Goal: Complete application form: Complete application form

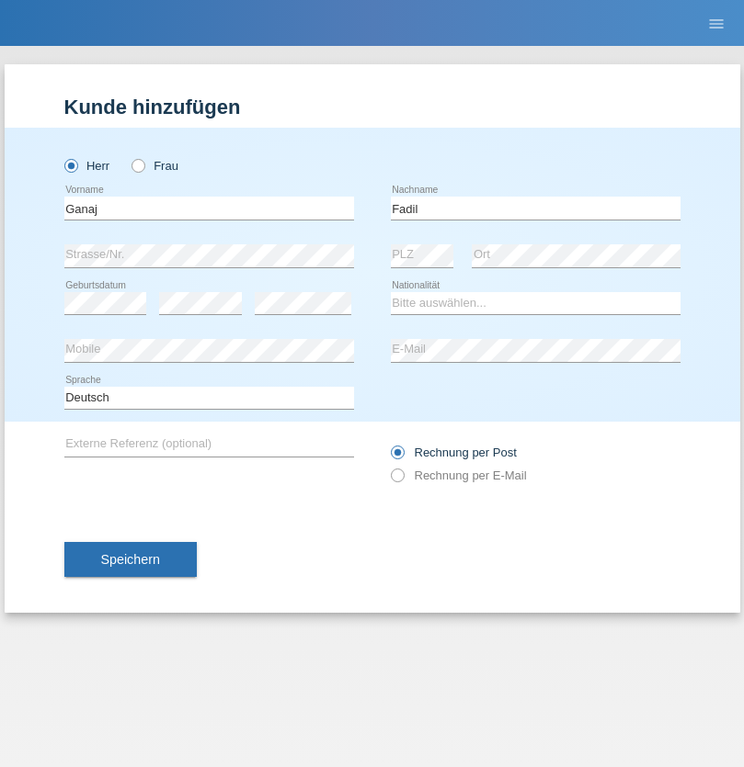
type input "Fadil"
select select "XK"
select select "C"
select select "10"
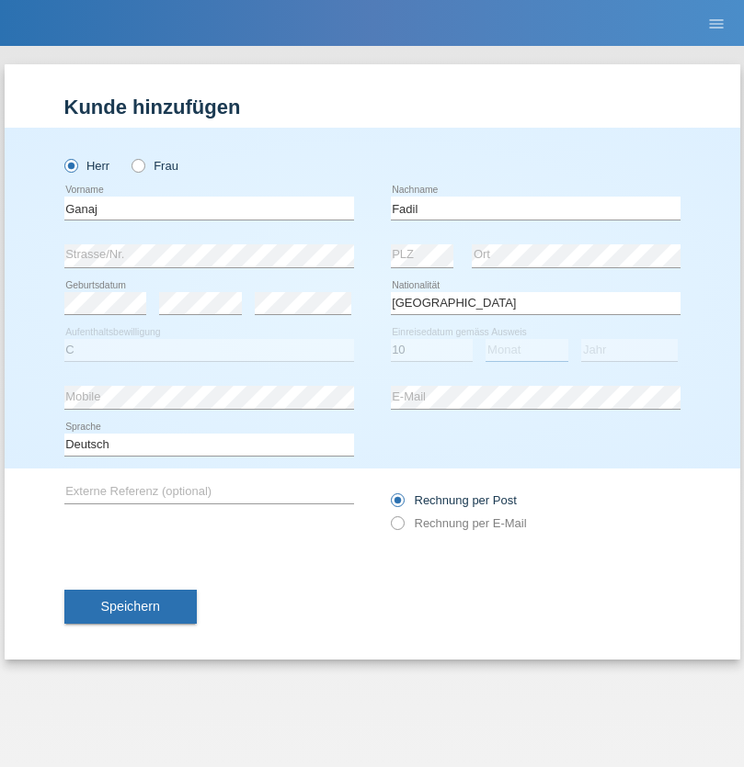
select select "08"
select select "2021"
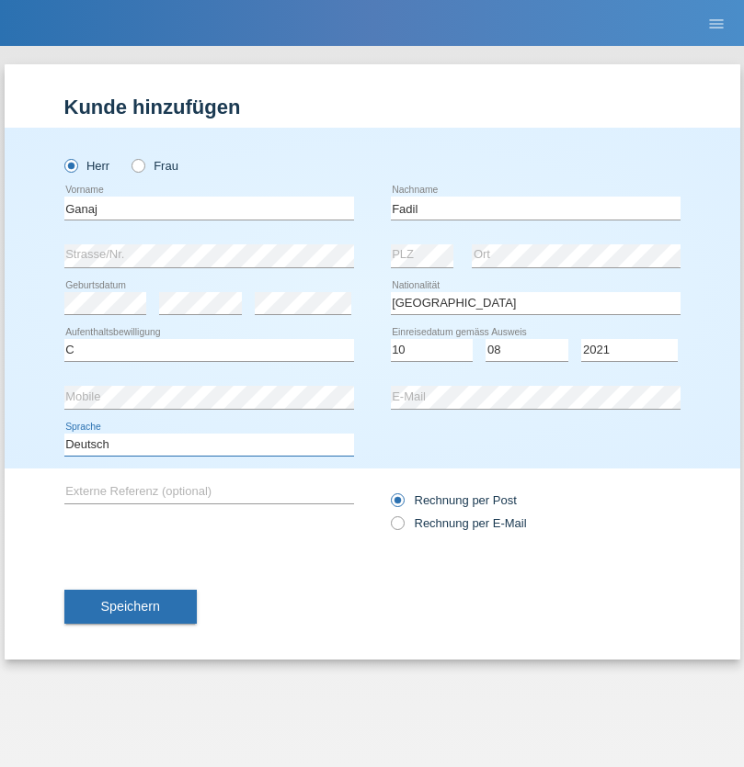
select select "en"
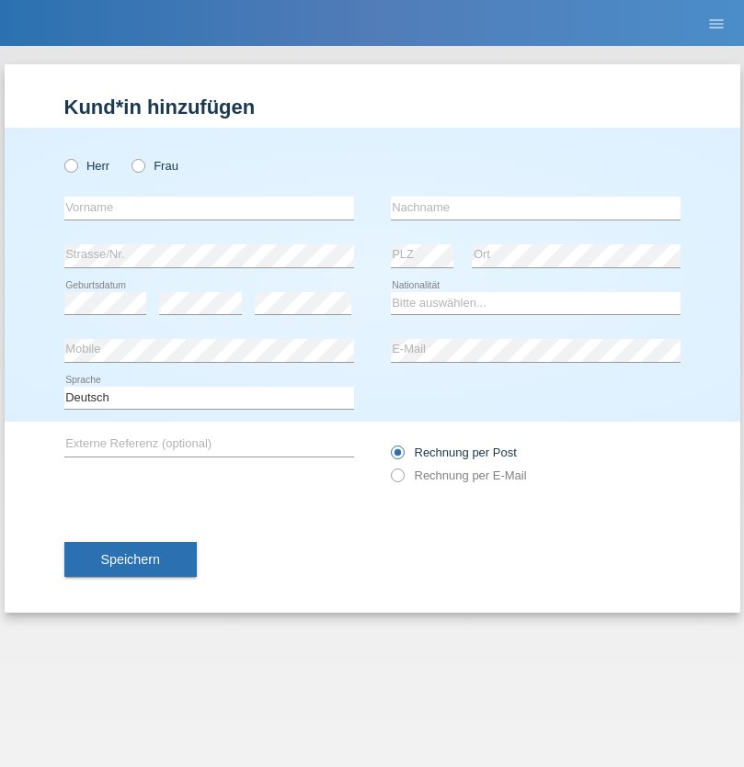
radio input "true"
click at [209, 208] on input "text" at bounding box center [209, 208] width 290 height 23
type input "Ibrahim"
click at [535, 208] on input "text" at bounding box center [536, 208] width 290 height 23
type input "Muja"
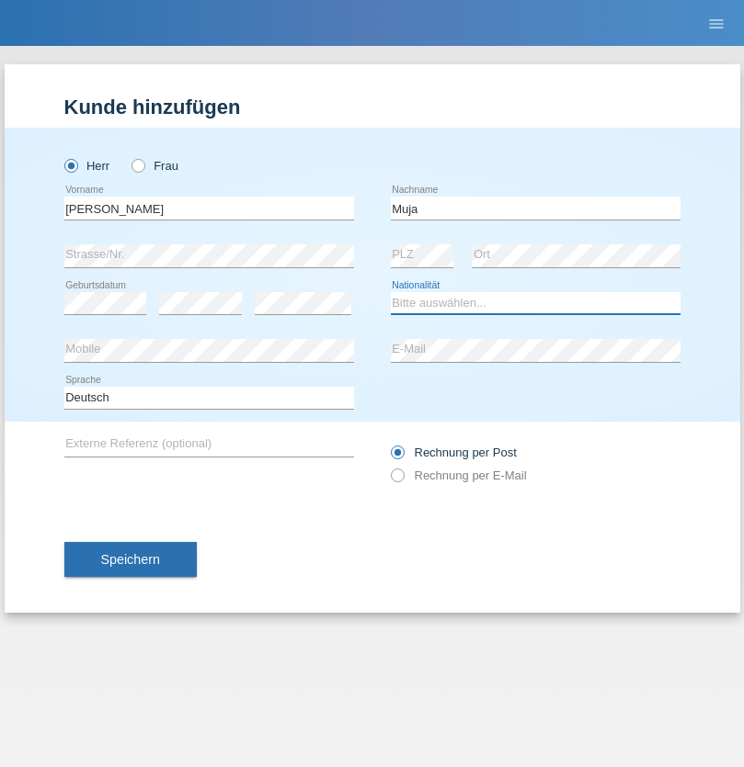
select select "XK"
select select "C"
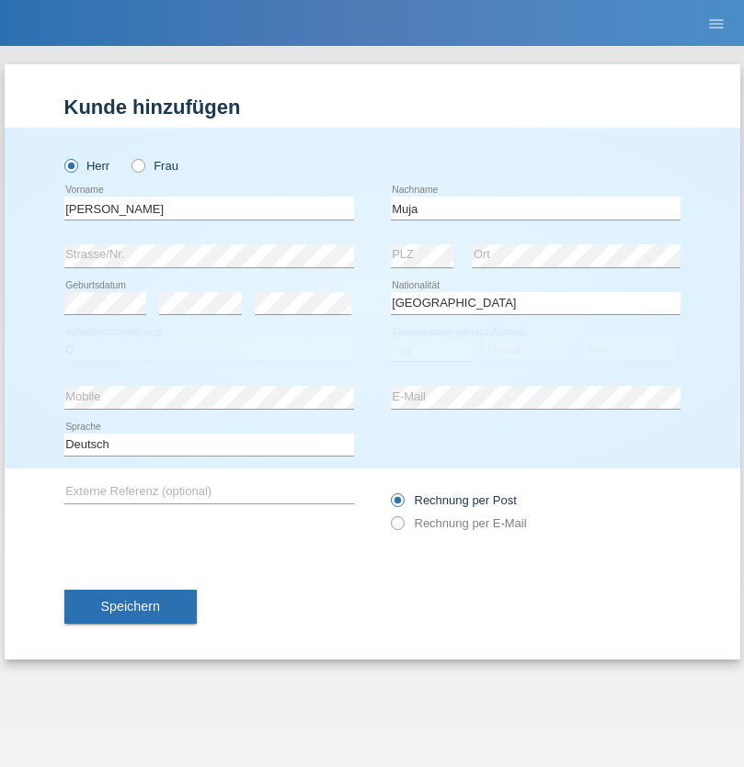
select select "03"
select select "07"
select select "2021"
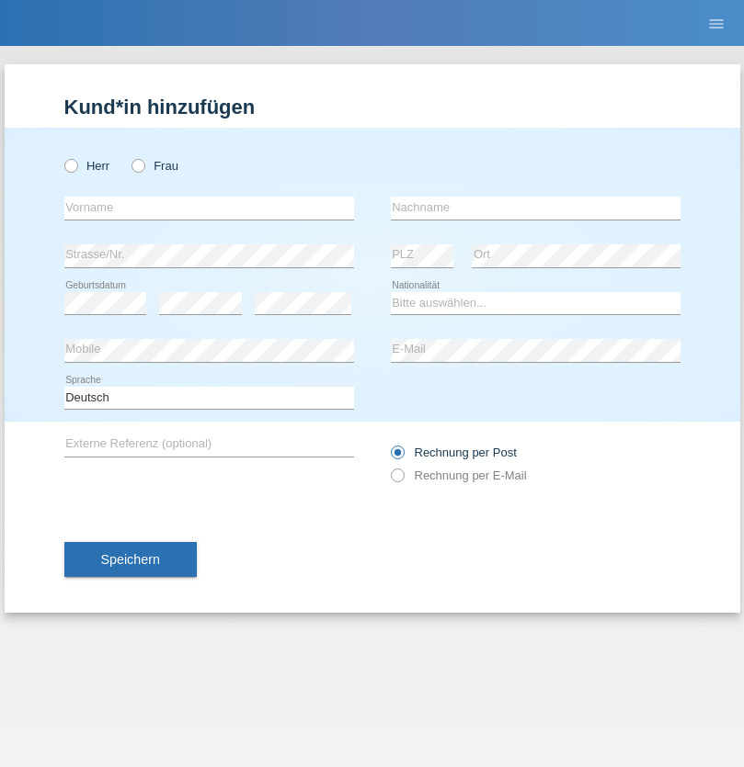
radio input "true"
click at [209, 208] on input "text" at bounding box center [209, 208] width 290 height 23
type input "[PERSON_NAME]"
click at [535, 208] on input "text" at bounding box center [536, 208] width 290 height 23
type input "Berger"
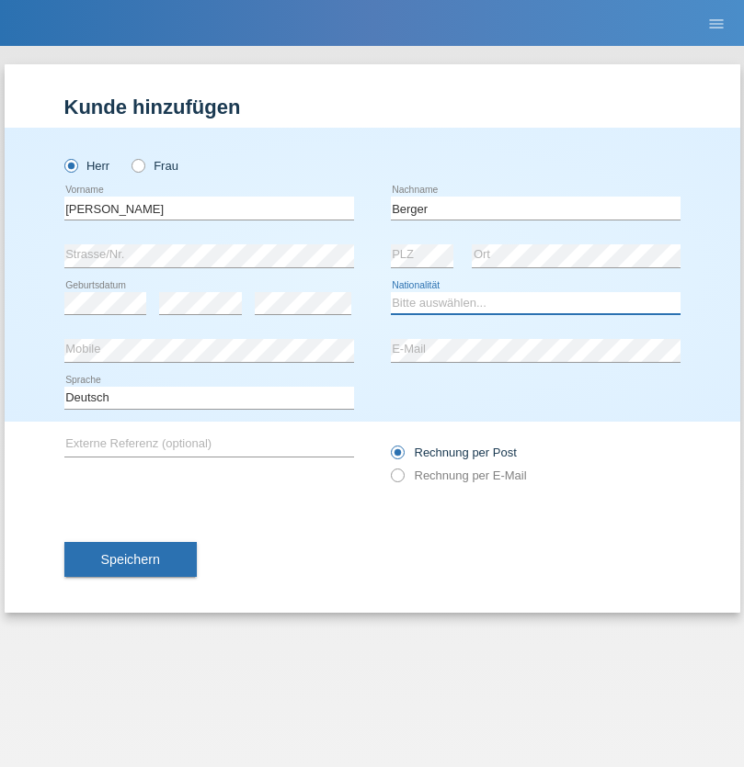
select select "CH"
radio input "true"
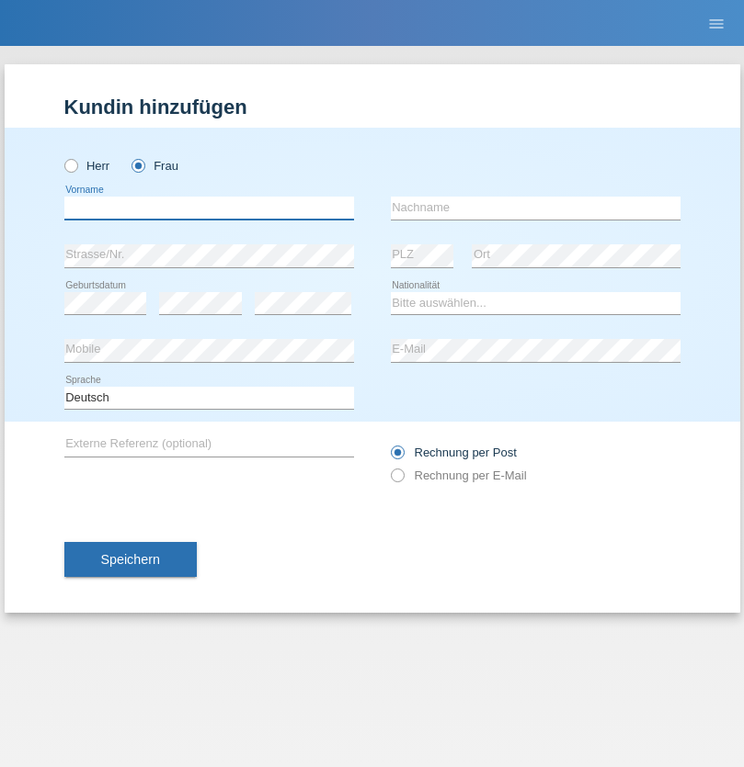
click at [209, 208] on input "text" at bounding box center [209, 208] width 290 height 23
type input "Teixeira da Silva Moço"
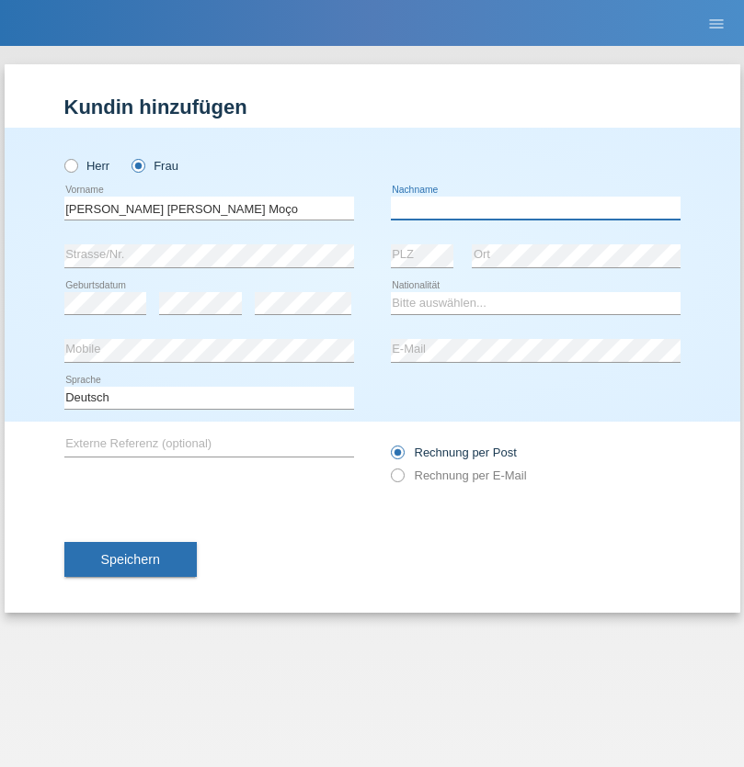
click at [535, 208] on input "text" at bounding box center [536, 208] width 290 height 23
type input "Paula"
select select "PT"
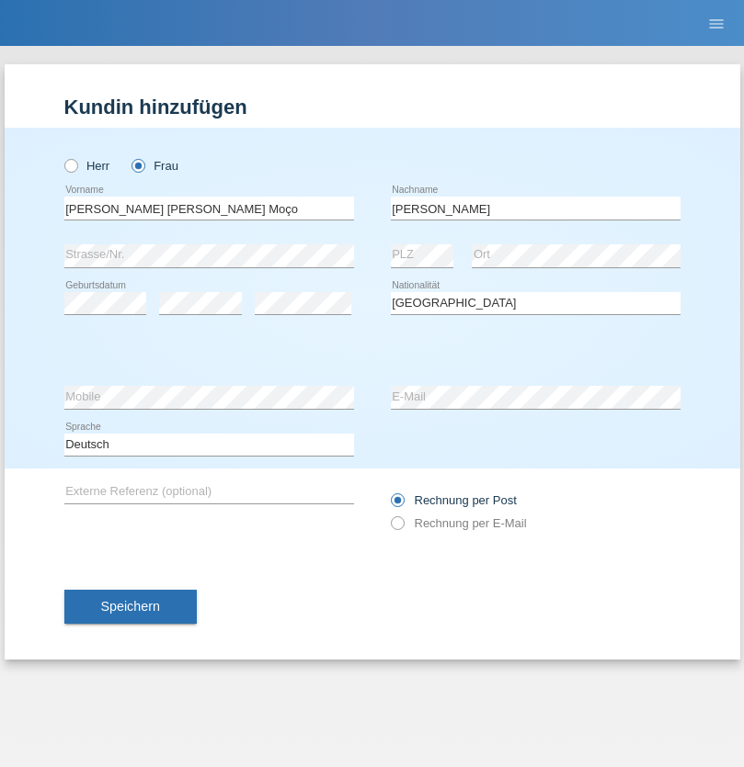
select select "C"
select select "28"
select select "03"
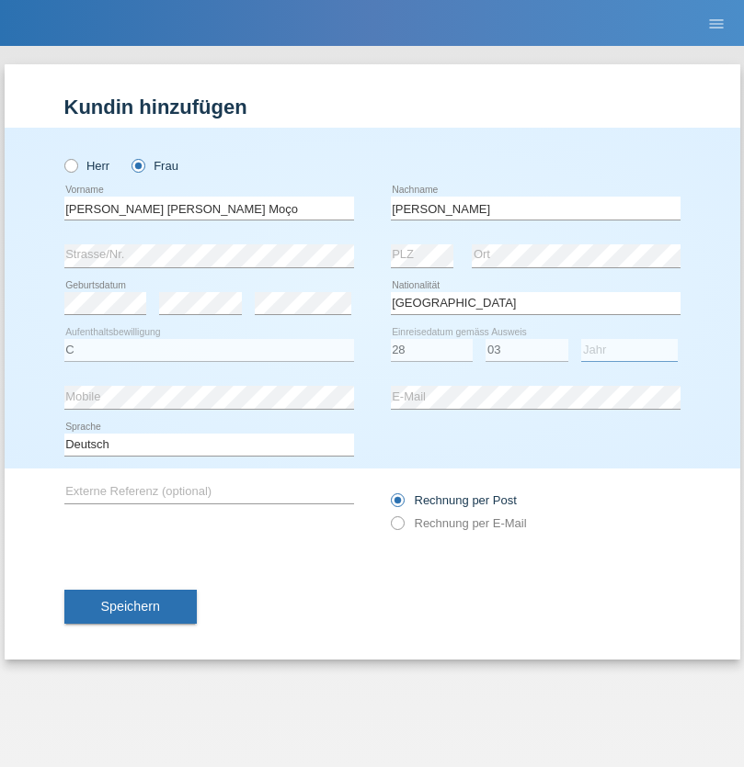
select select "2005"
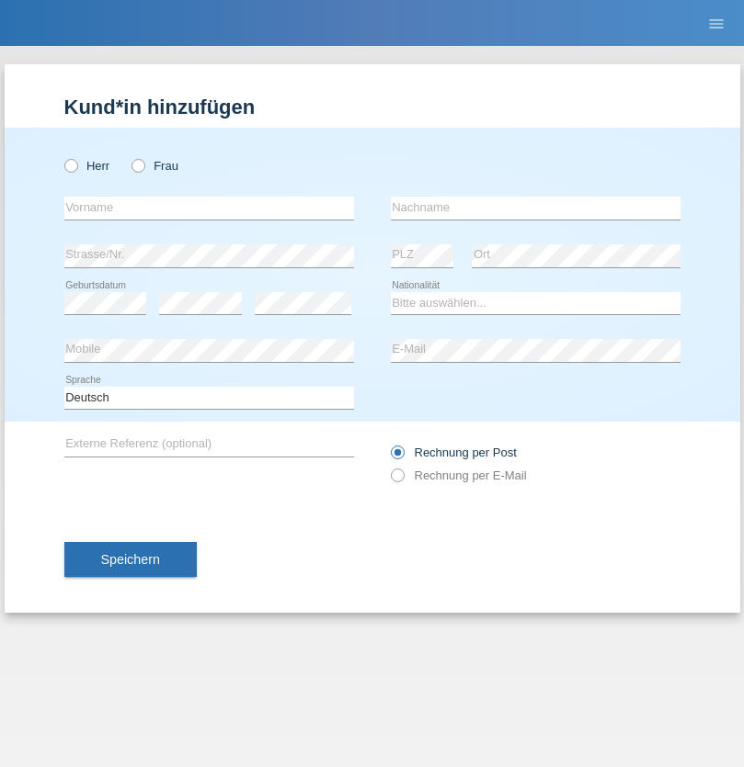
radio input "true"
click at [209, 208] on input "text" at bounding box center [209, 208] width 290 height 23
type input "[PERSON_NAME]"
click at [535, 208] on input "text" at bounding box center [536, 208] width 290 height 23
type input "Monthoux"
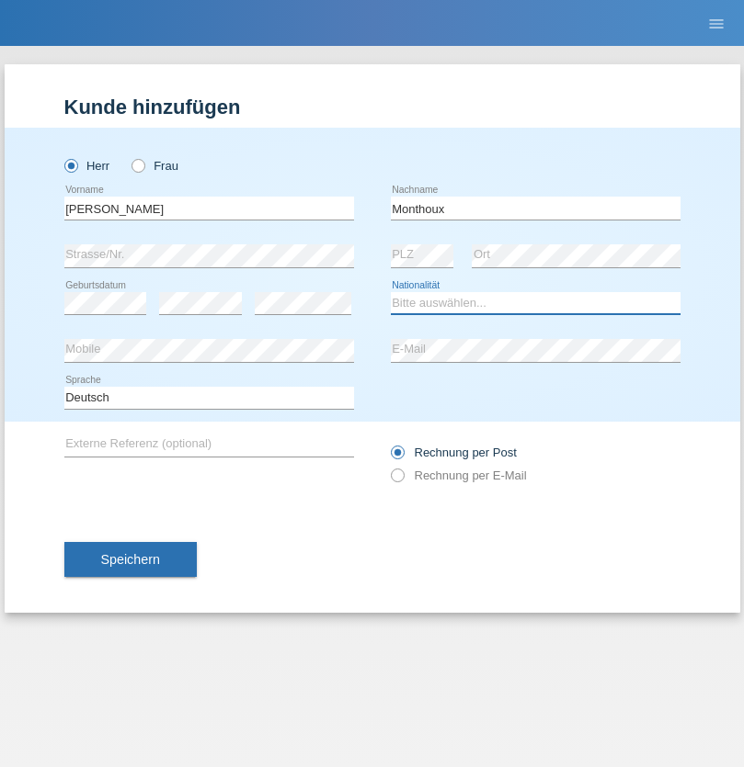
select select "CH"
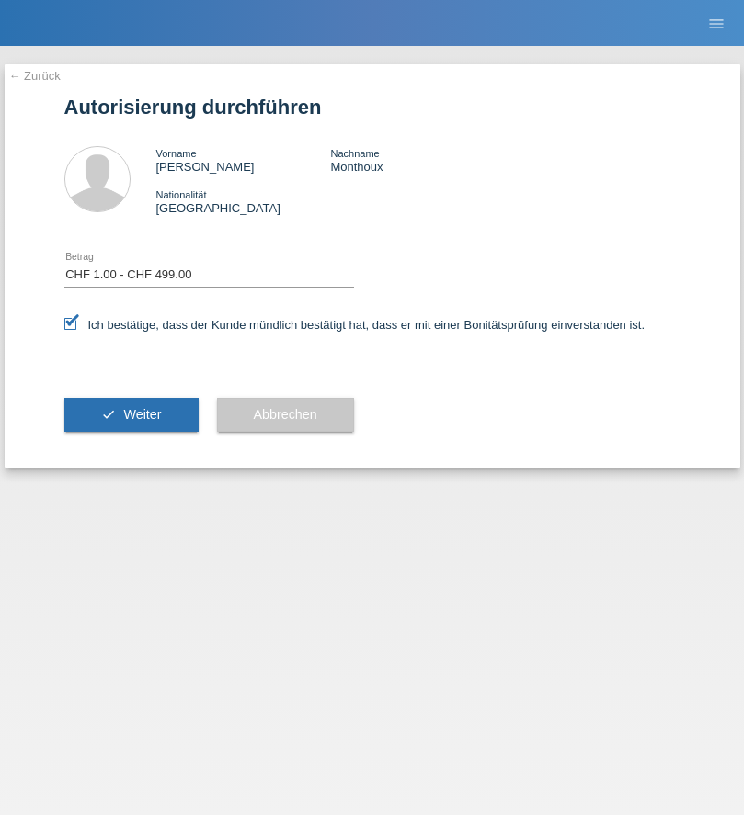
select select "1"
click at [131, 415] on span "Weiter" at bounding box center [142, 414] width 38 height 15
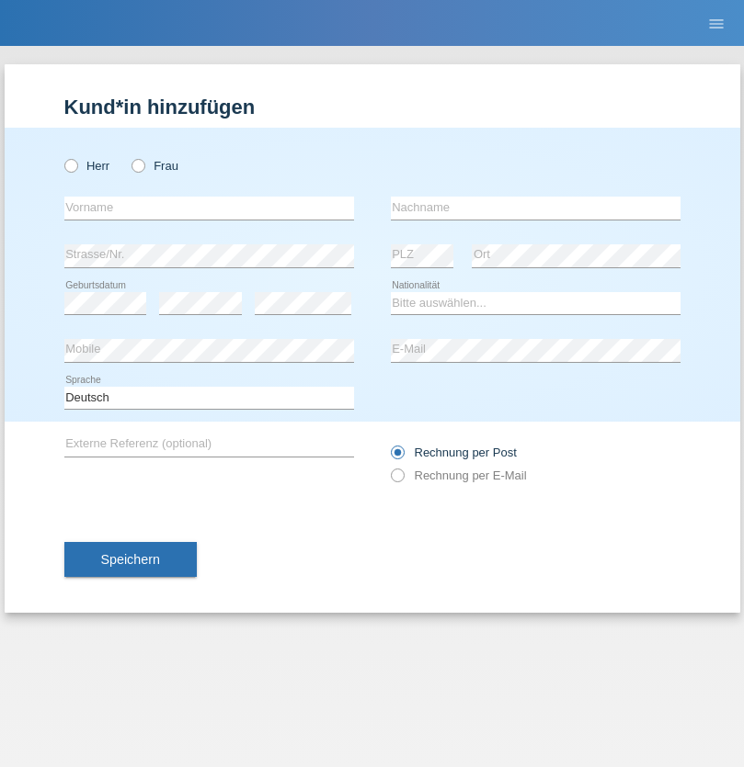
radio input "true"
click at [209, 208] on input "text" at bounding box center [209, 208] width 290 height 23
type input "Teklay"
click at [535, 208] on input "text" at bounding box center [536, 208] width 290 height 23
type input "Fiori"
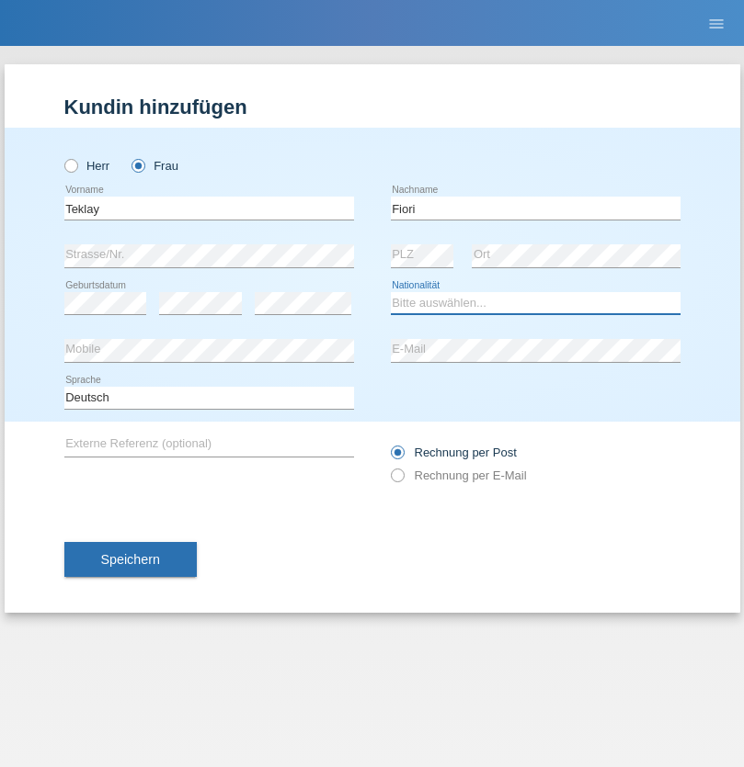
select select "ER"
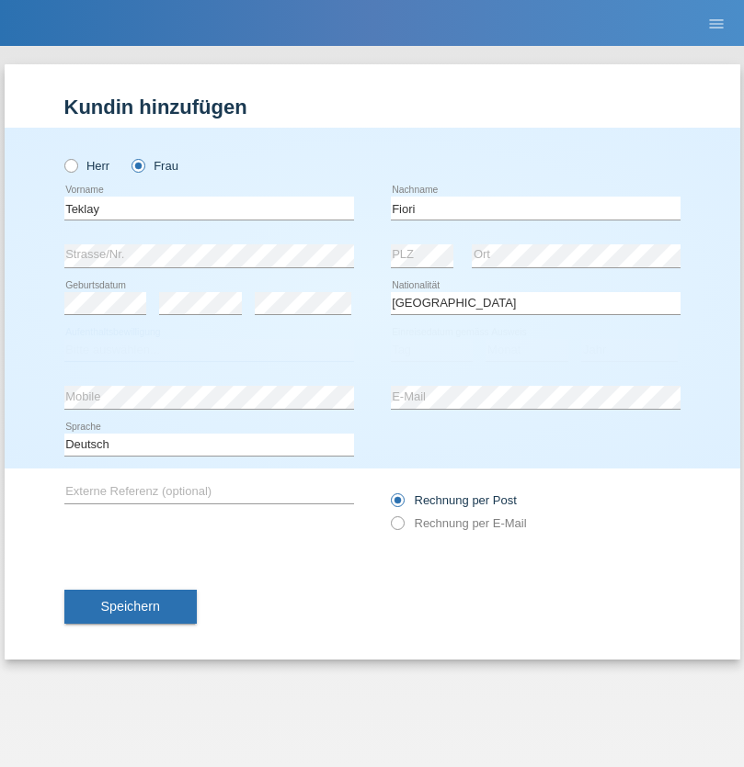
select select "C"
select select "10"
select select "08"
select select "2021"
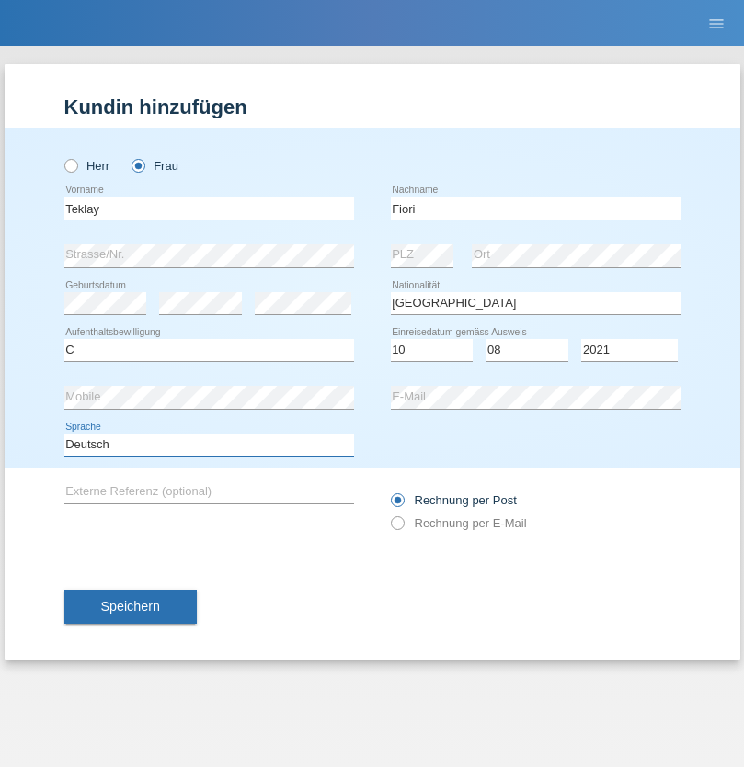
select select "en"
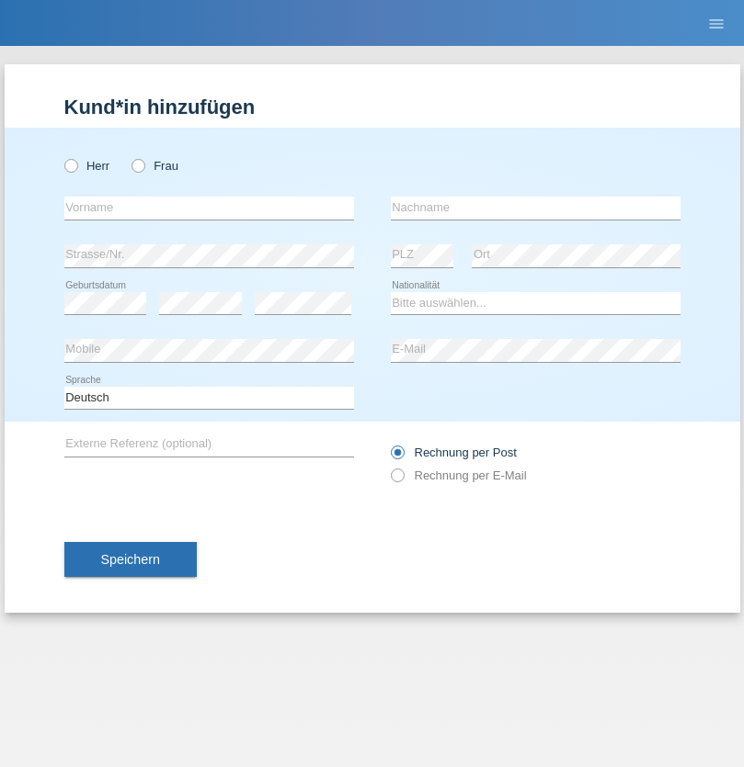
radio input "true"
click at [209, 208] on input "text" at bounding box center [209, 208] width 290 height 23
type input "Sadia"
click at [535, 208] on input "text" at bounding box center [536, 208] width 290 height 23
type input "Nejmaoui"
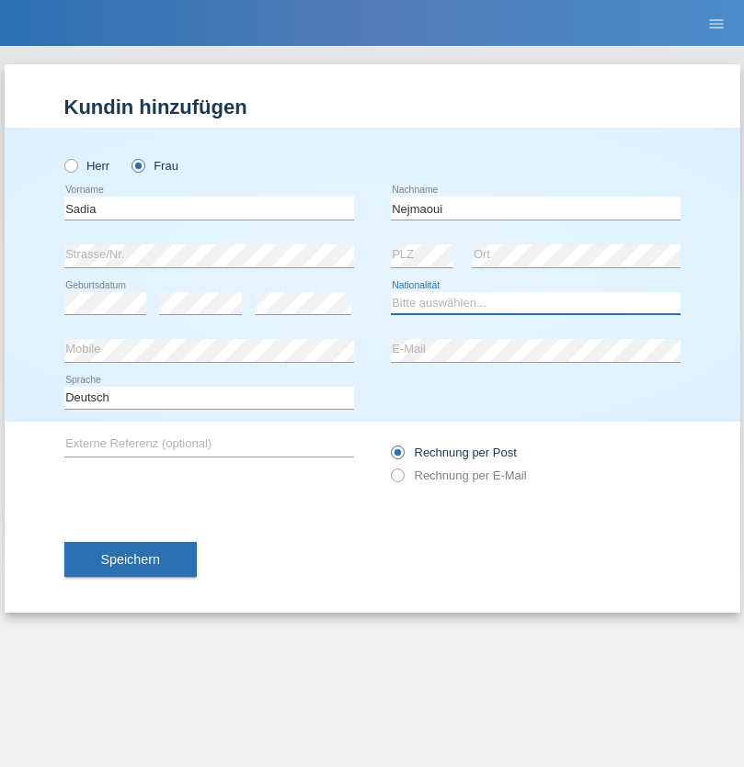
select select "MA"
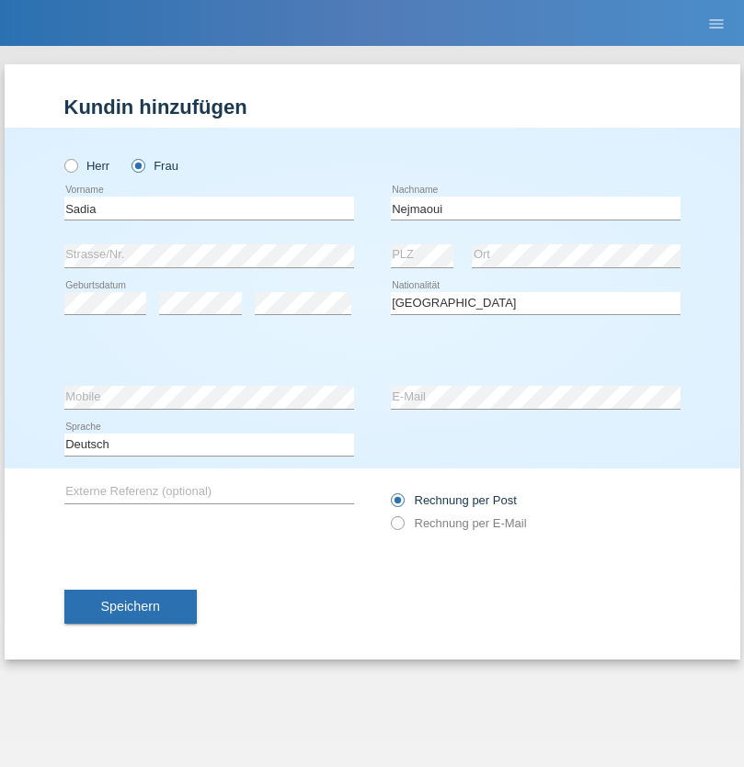
select select "C"
select select "01"
select select "06"
select select "1964"
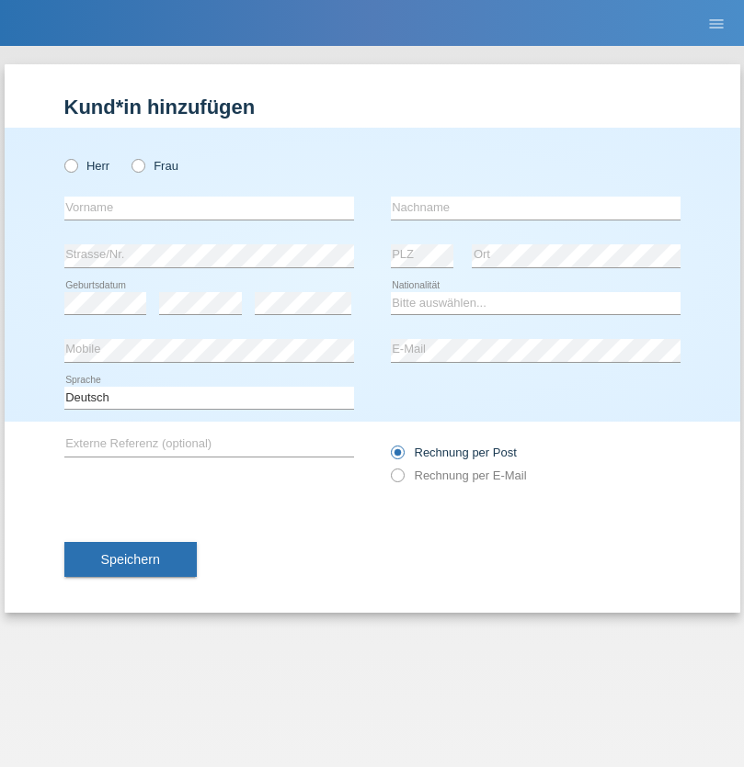
radio input "true"
click at [209, 208] on input "text" at bounding box center [209, 208] width 290 height 23
type input "[PERSON_NAME]"
click at [535, 208] on input "text" at bounding box center [536, 208] width 290 height 23
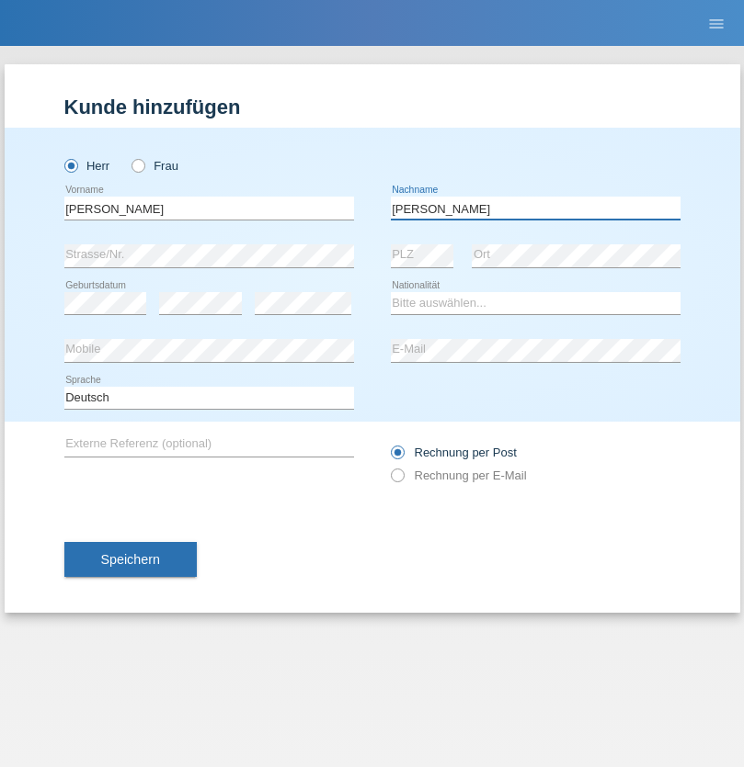
type input "[PERSON_NAME]"
select select "CH"
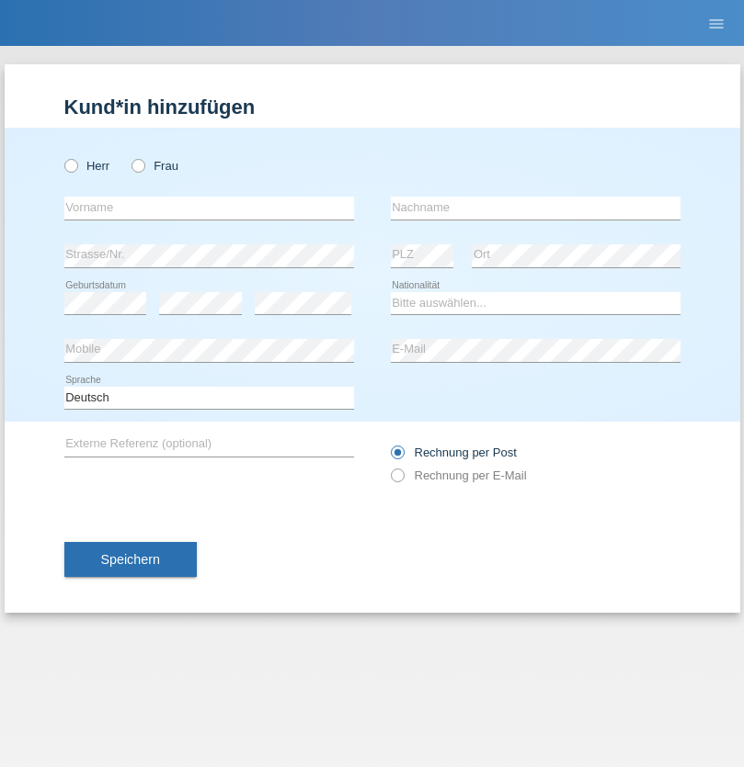
radio input "true"
click at [209, 208] on input "text" at bounding box center [209, 208] width 290 height 23
type input "Thivagaran"
click at [535, 208] on input "text" at bounding box center [536, 208] width 290 height 23
type input "Selvanayagam"
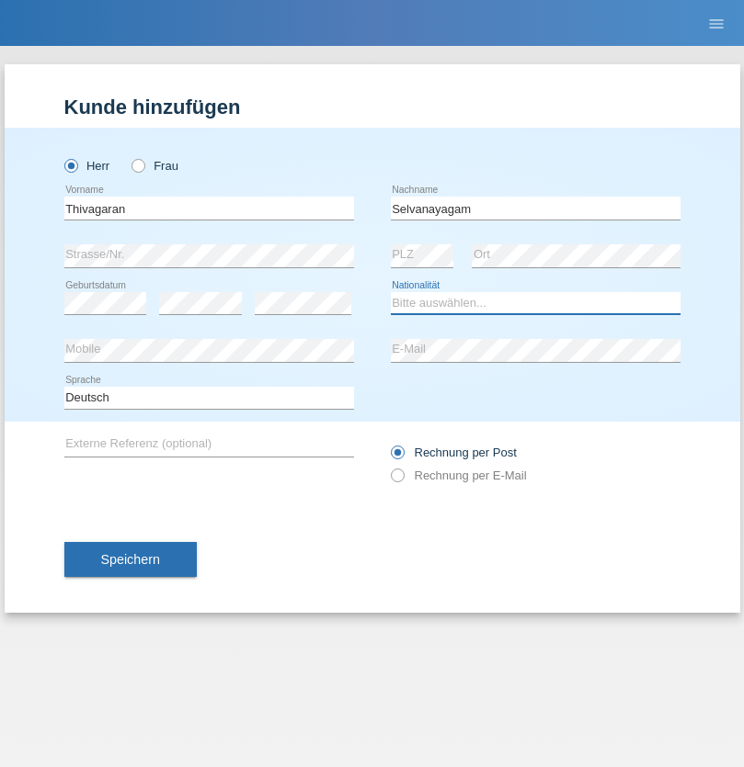
select select "LK"
select select "C"
select select "23"
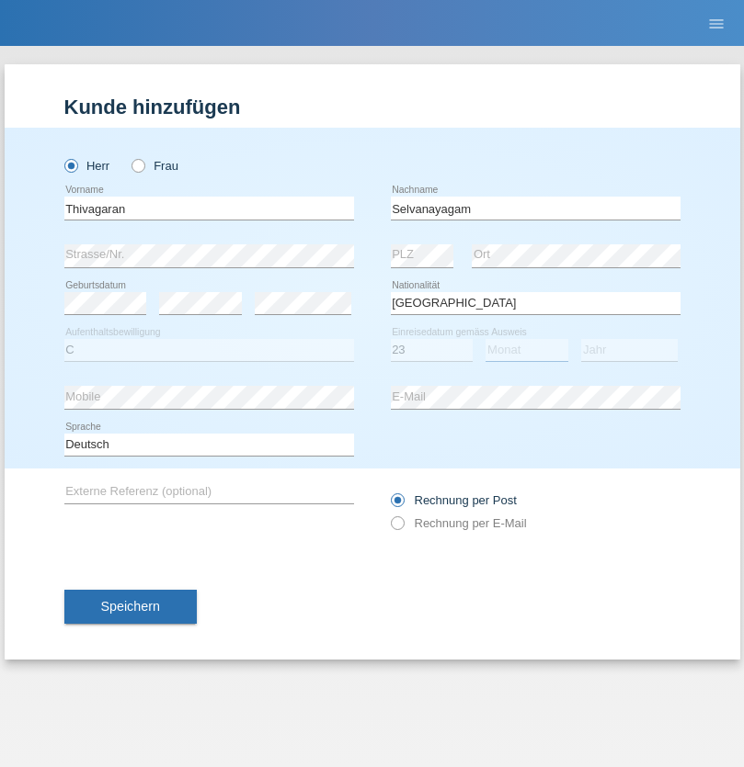
select select "03"
select select "2021"
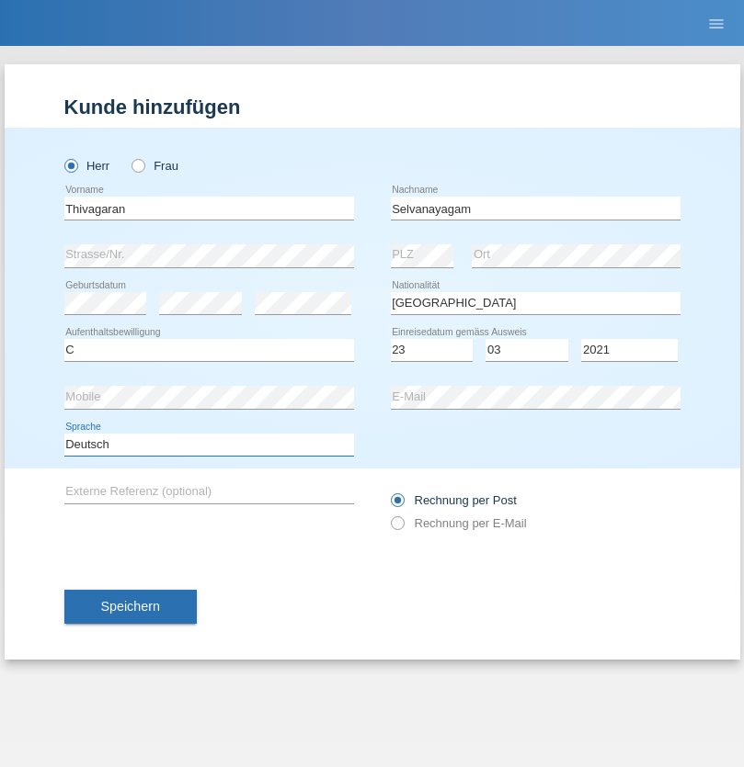
select select "en"
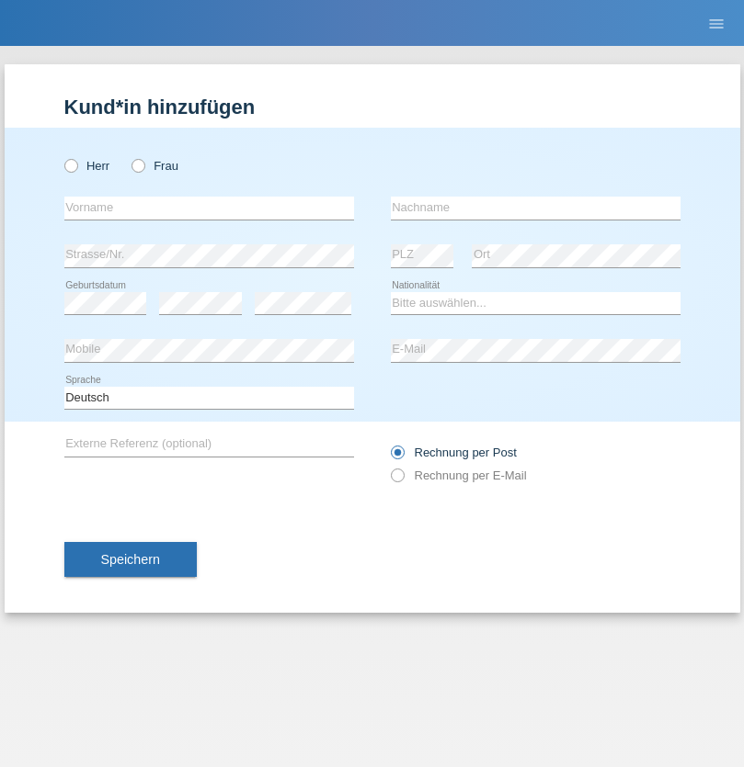
radio input "true"
click at [209, 208] on input "text" at bounding box center [209, 208] width 290 height 23
type input "Monika"
click at [535, 208] on input "text" at bounding box center [536, 208] width 290 height 23
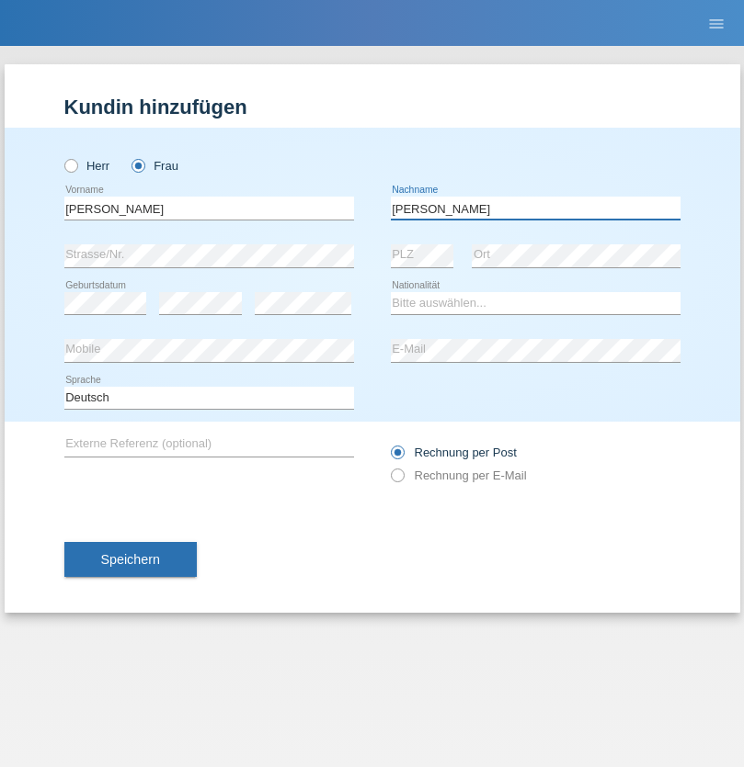
type input "Keller"
select select "CH"
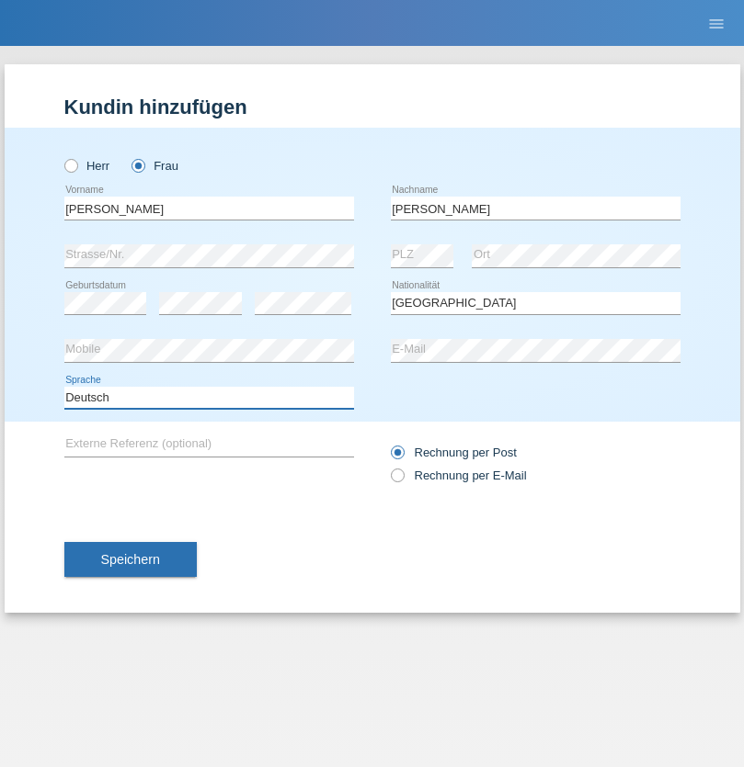
select select "en"
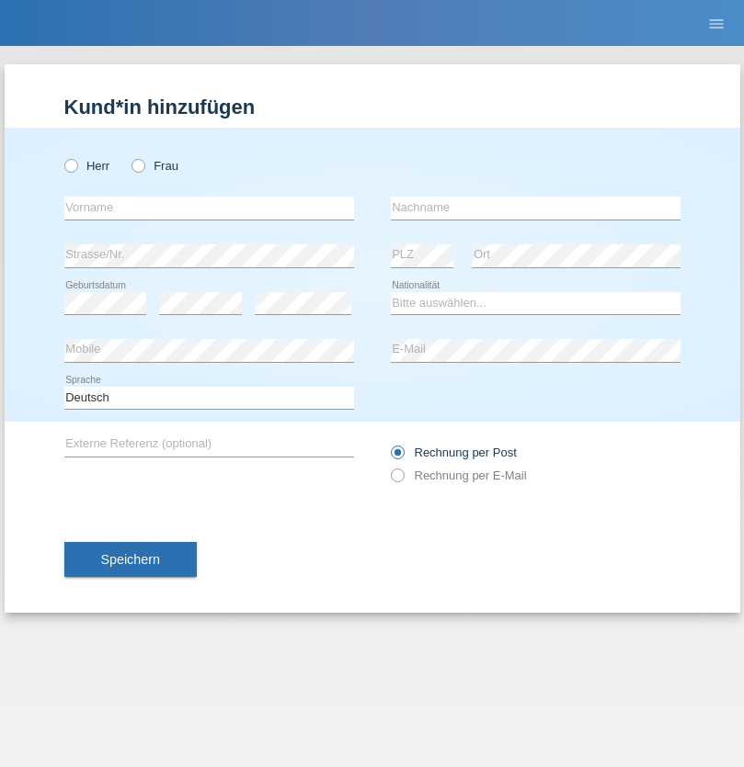
radio input "true"
click at [209, 208] on input "text" at bounding box center [209, 208] width 290 height 23
type input "Tymur"
click at [535, 208] on input "text" at bounding box center [536, 208] width 290 height 23
type input "[PERSON_NAME]"
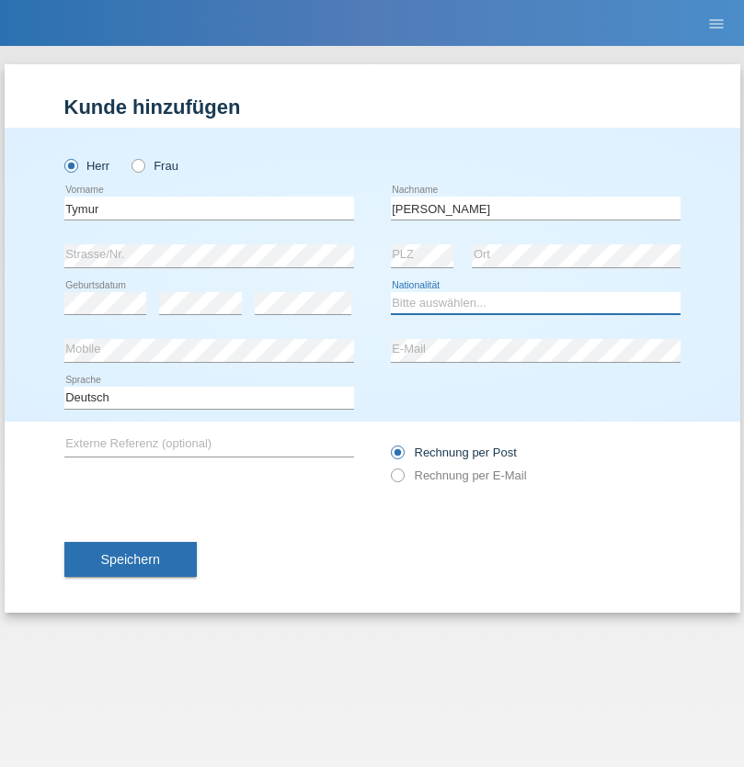
select select "UA"
select select "C"
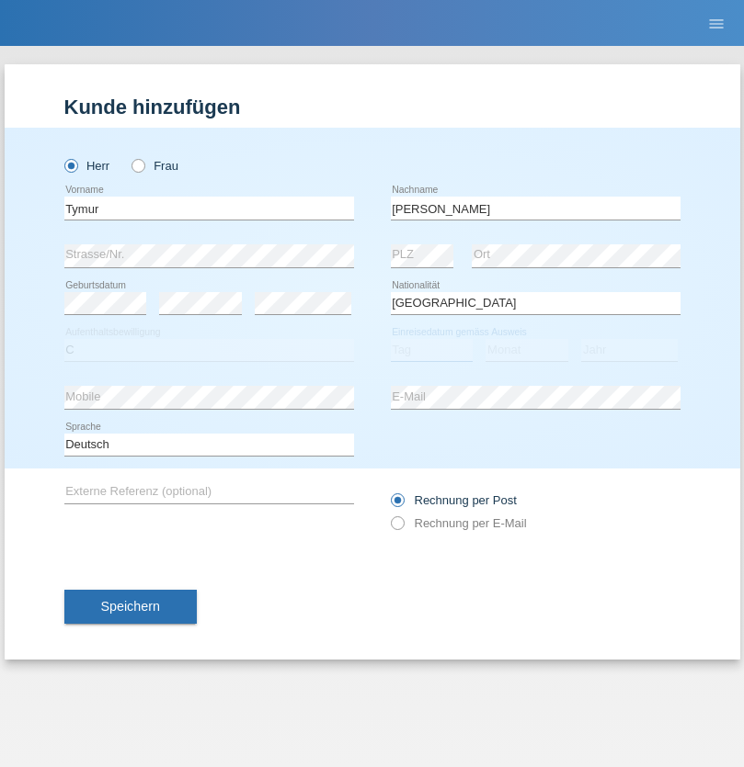
select select "20"
select select "08"
select select "2021"
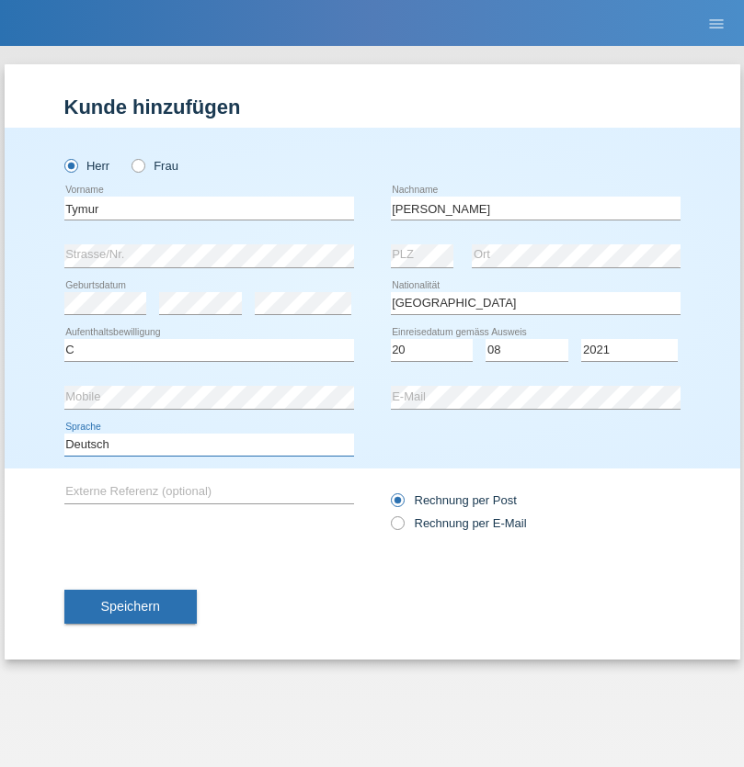
select select "en"
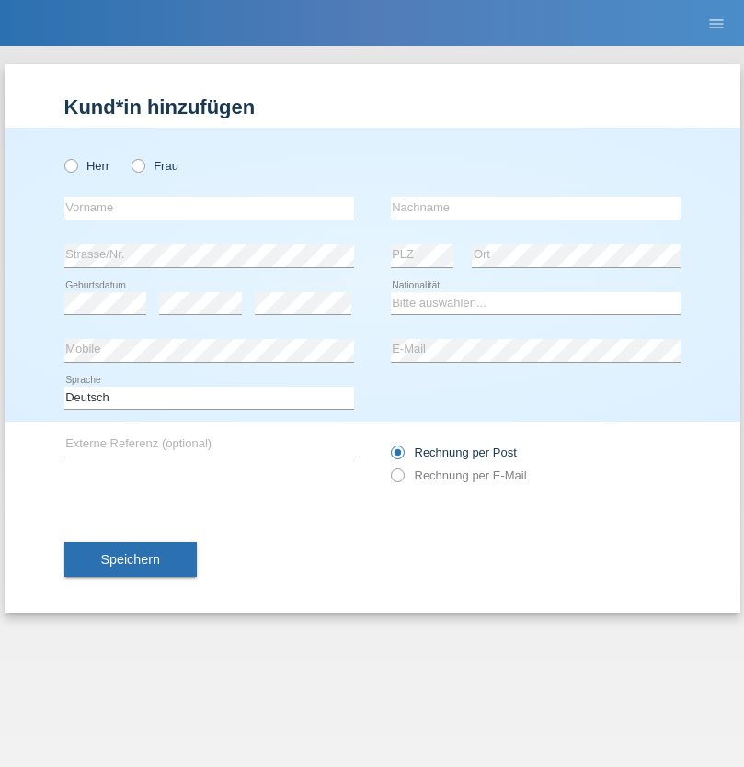
radio input "true"
click at [209, 208] on input "text" at bounding box center [209, 208] width 290 height 23
type input "Tymur"
click at [535, 208] on input "text" at bounding box center [536, 208] width 290 height 23
type input "Hunderchuj"
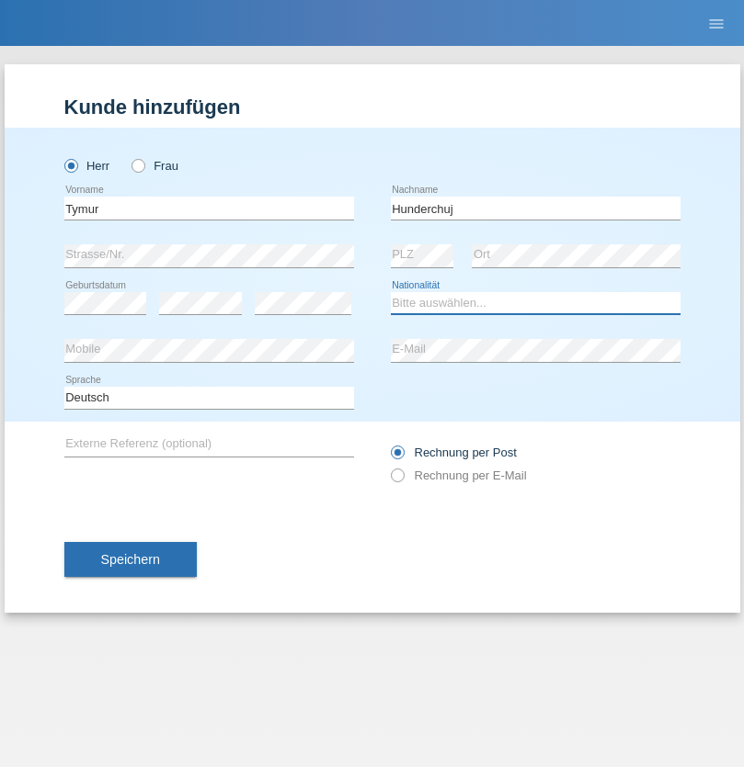
select select "UA"
select select "C"
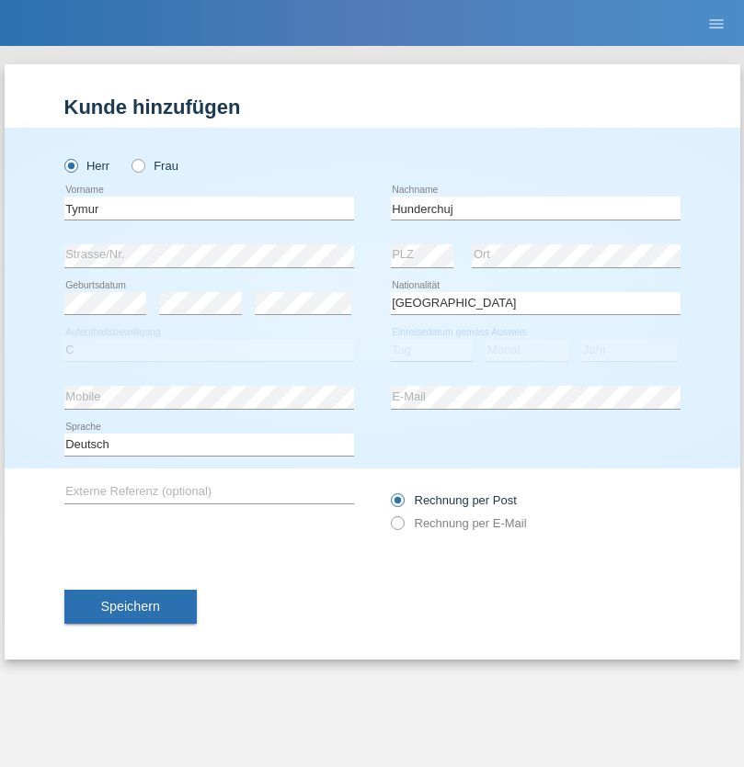
select select "20"
select select "08"
select select "2021"
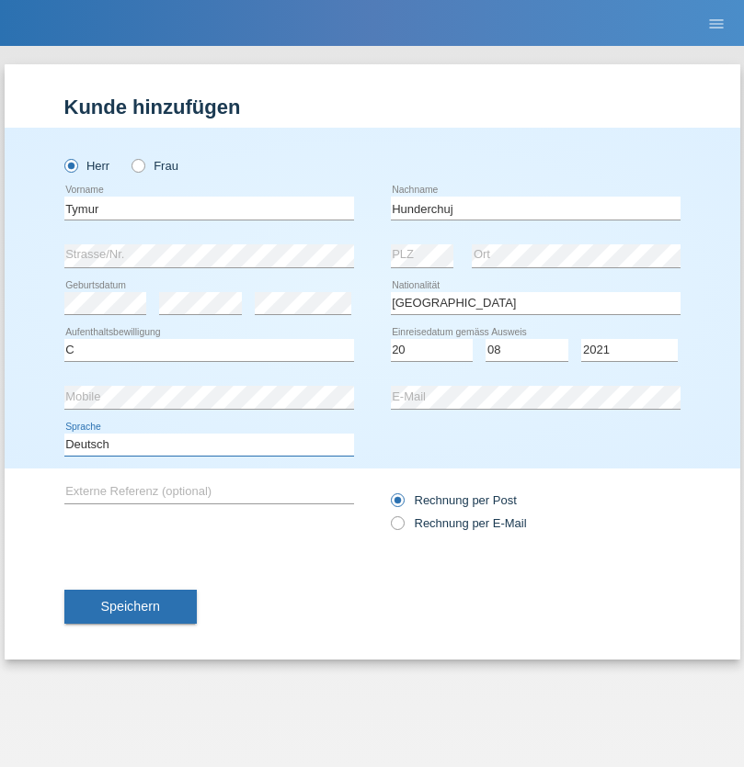
select select "en"
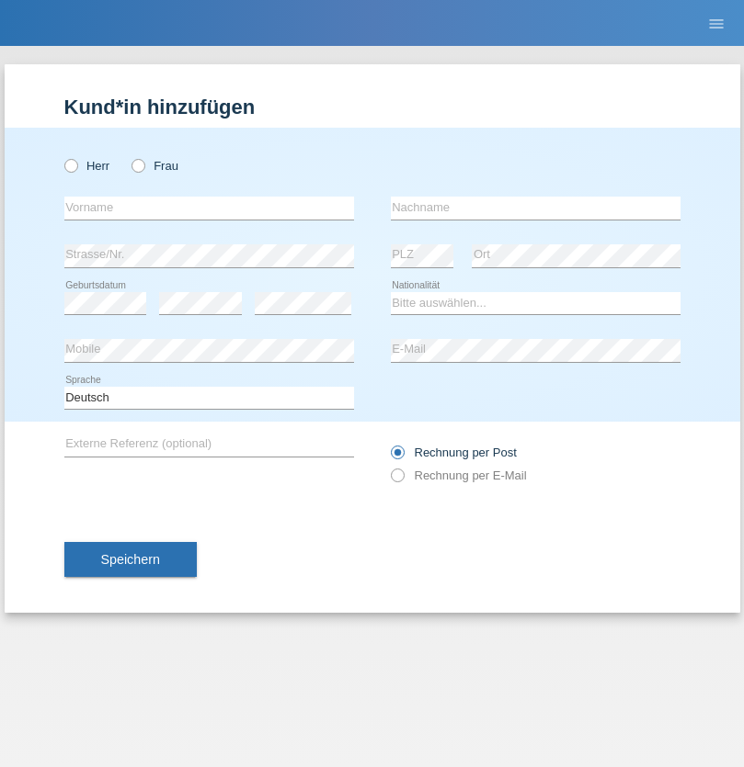
radio input "true"
click at [209, 208] on input "text" at bounding box center [209, 208] width 290 height 23
type input "Dominik"
click at [535, 208] on input "text" at bounding box center [536, 208] width 290 height 23
type input "Tropp"
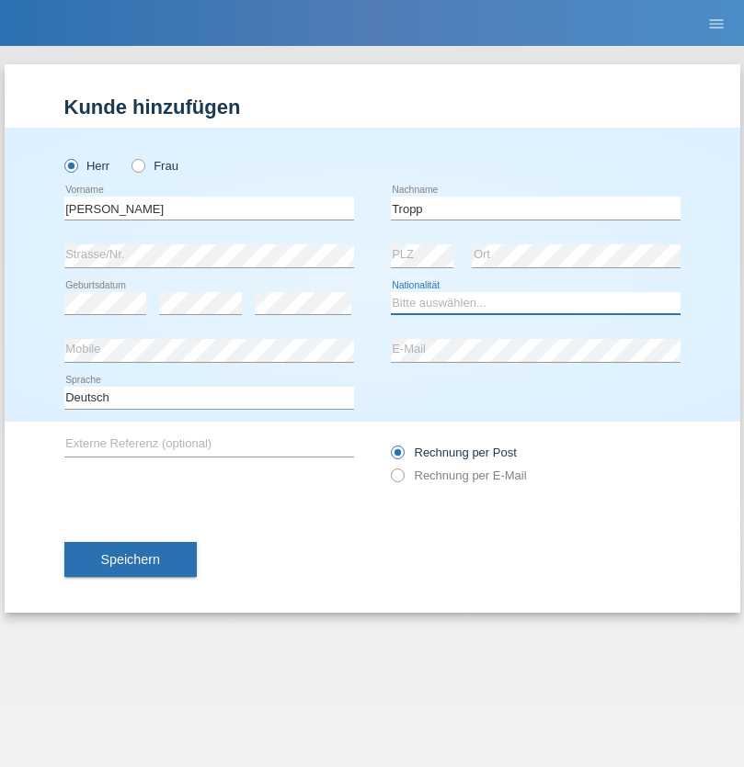
select select "SK"
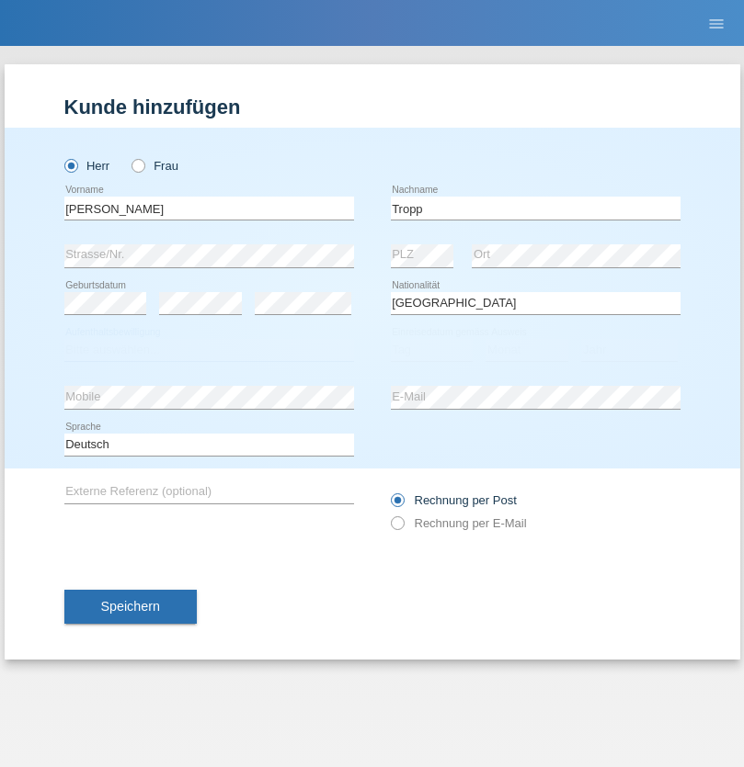
select select "C"
select select "10"
select select "08"
select select "2021"
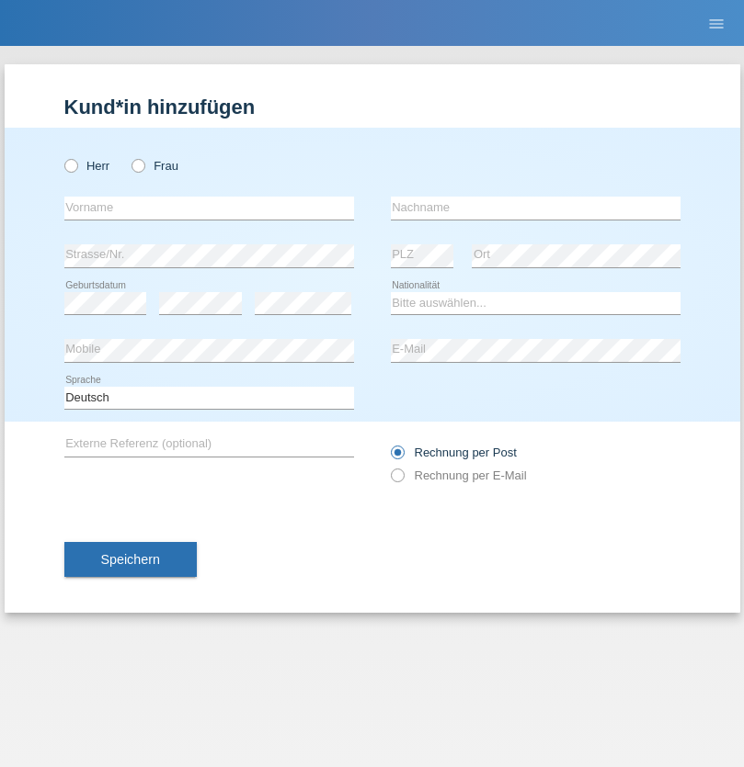
radio input "true"
click at [209, 208] on input "text" at bounding box center [209, 208] width 290 height 23
type input "[PERSON_NAME]"
click at [535, 208] on input "text" at bounding box center [536, 208] width 290 height 23
type input "Ringle"
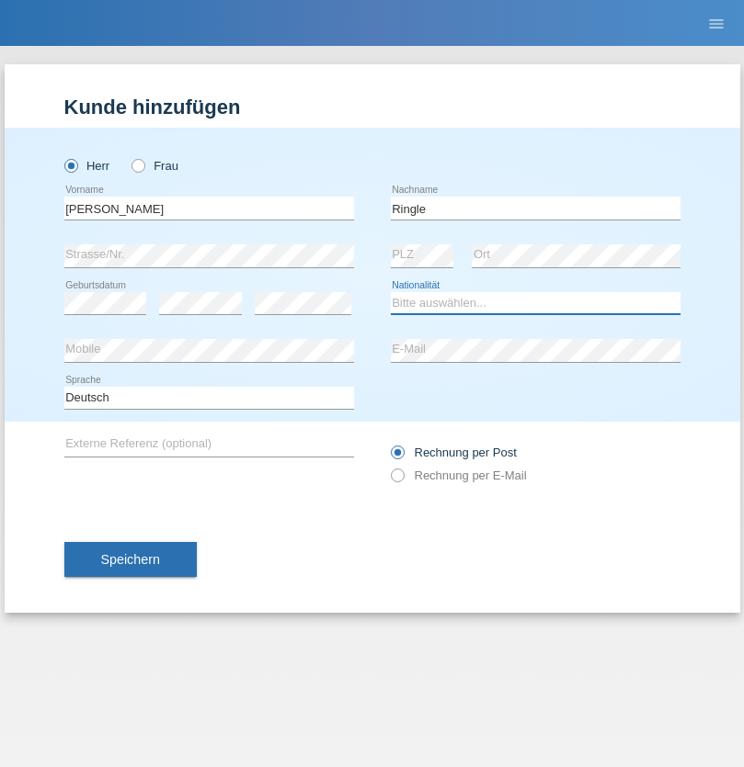
select select "DE"
select select "C"
select select "06"
select select "01"
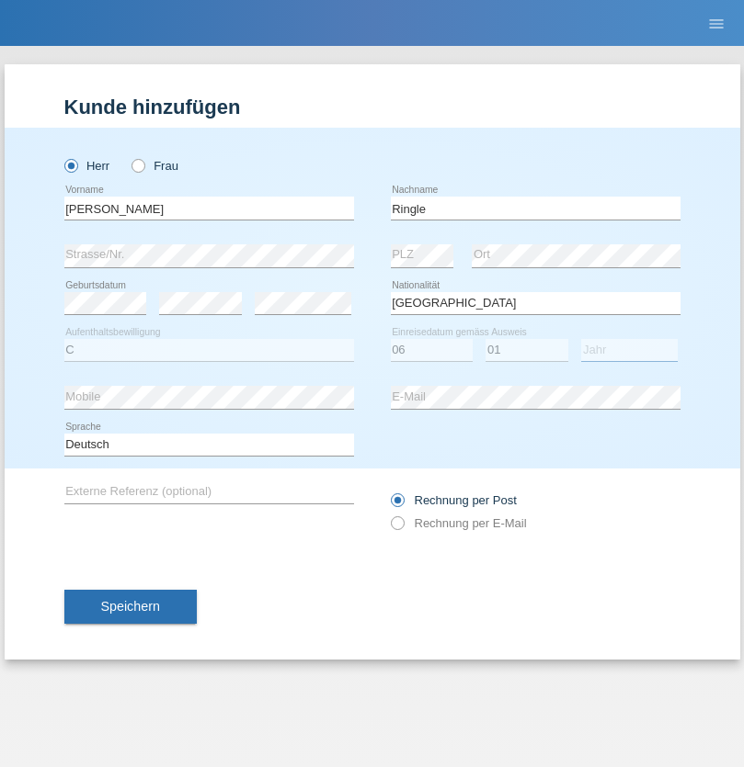
select select "2021"
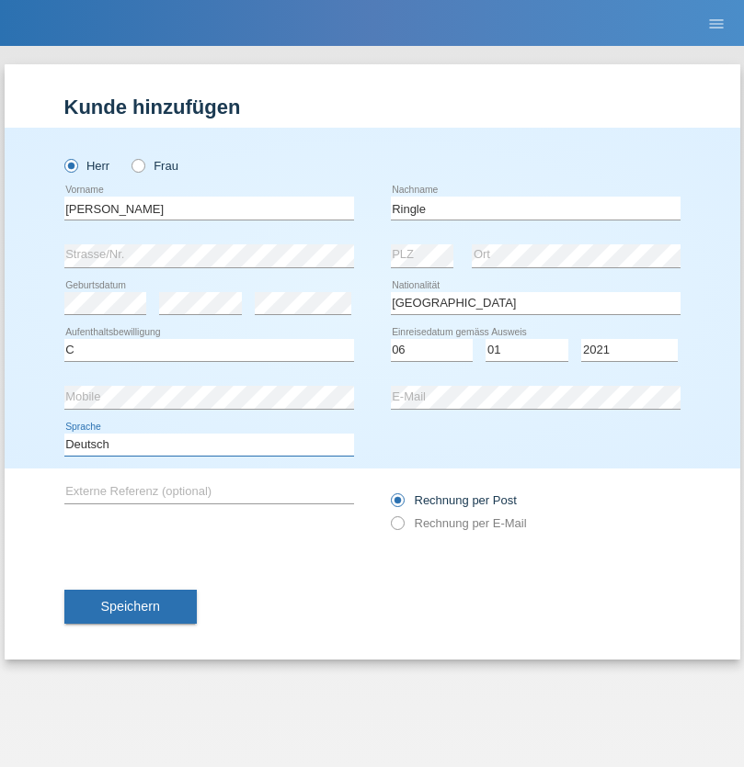
select select "en"
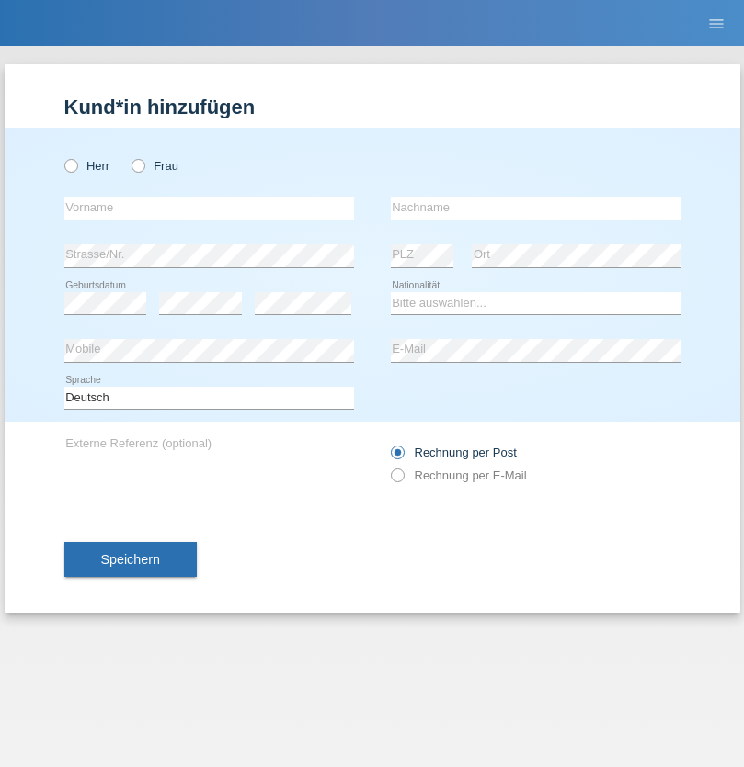
radio input "true"
click at [209, 208] on input "text" at bounding box center [209, 208] width 290 height 23
type input "Junior"
click at [535, 208] on input "text" at bounding box center [536, 208] width 290 height 23
type input "Mauricio"
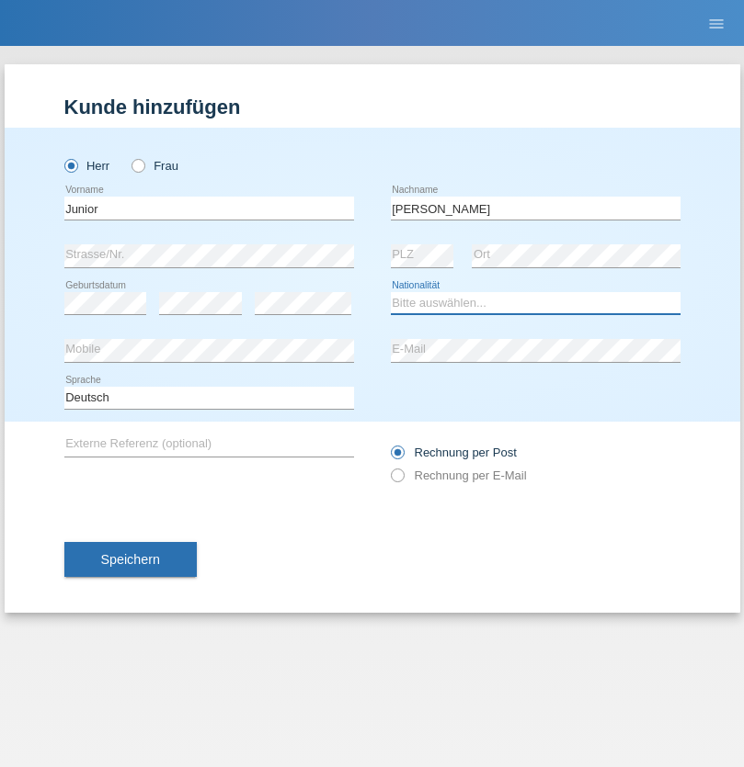
select select "CH"
radio input "true"
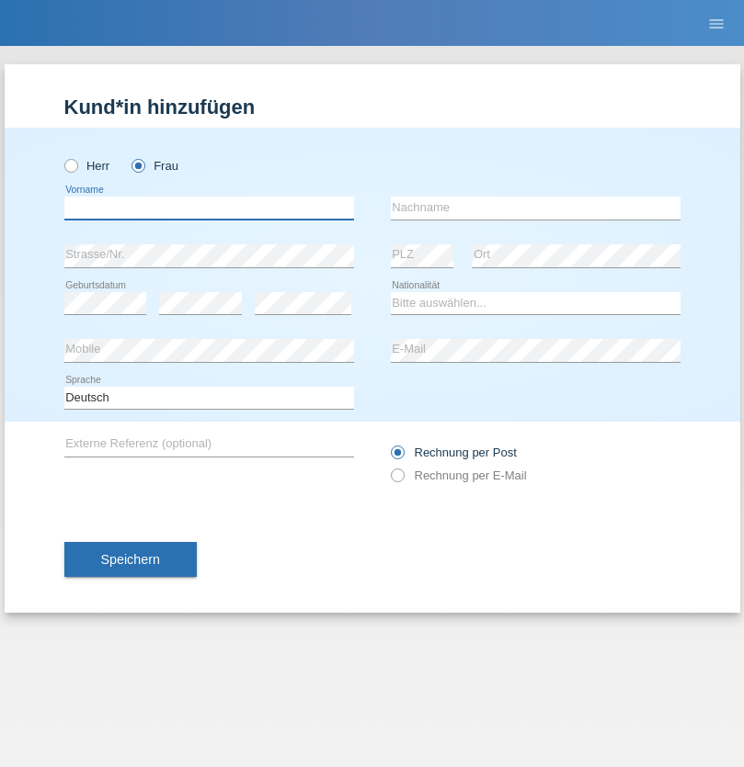
click at [209, 208] on input "text" at bounding box center [209, 208] width 290 height 23
type input "Maria Fernanda"
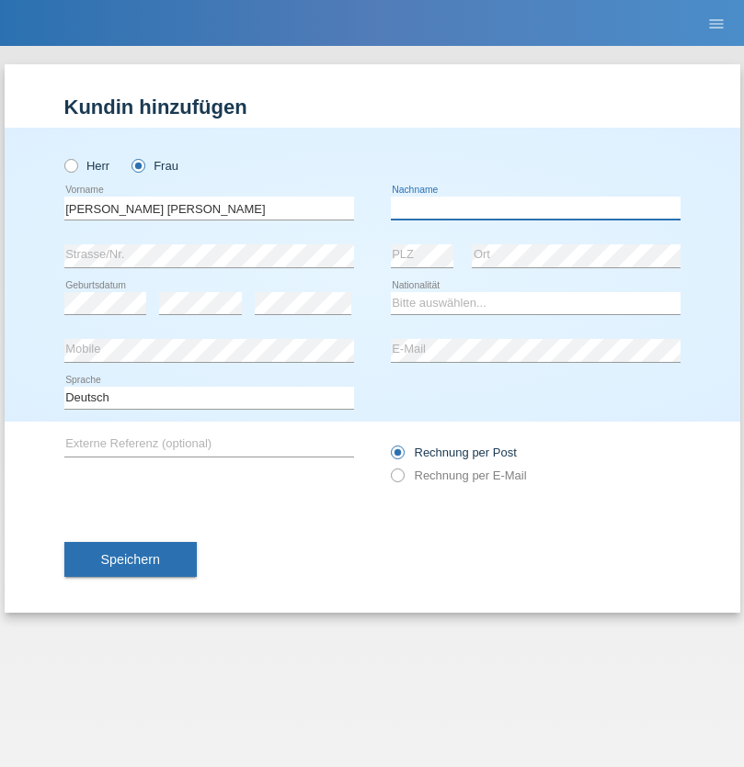
click at [535, 208] on input "text" at bounding box center [536, 208] width 290 height 23
type input "Knusel Campillo"
select select "CH"
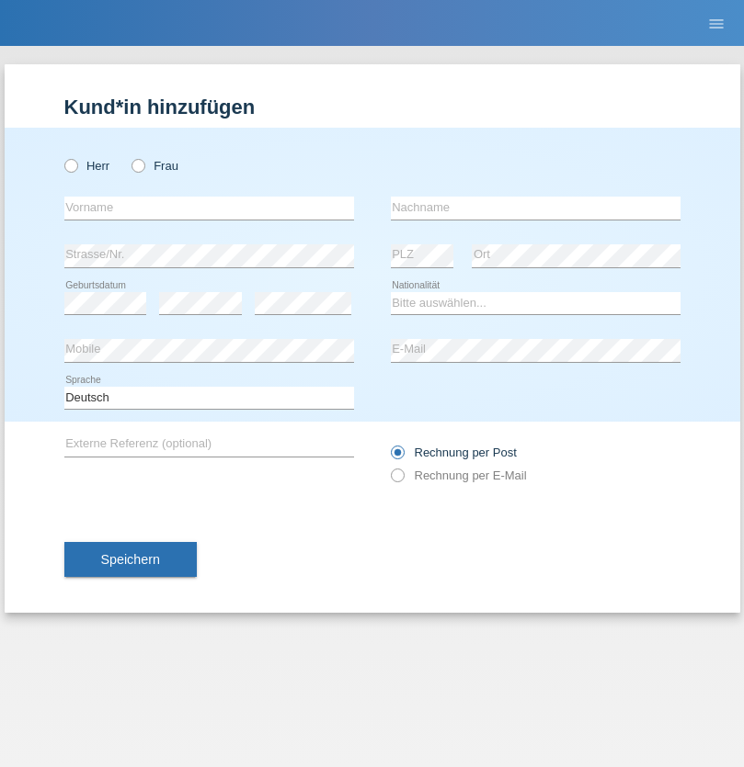
radio input "true"
click at [209, 208] on input "text" at bounding box center [209, 208] width 290 height 23
type input "Beqiri"
click at [535, 208] on input "text" at bounding box center [536, 208] width 290 height 23
type input "Shpresa"
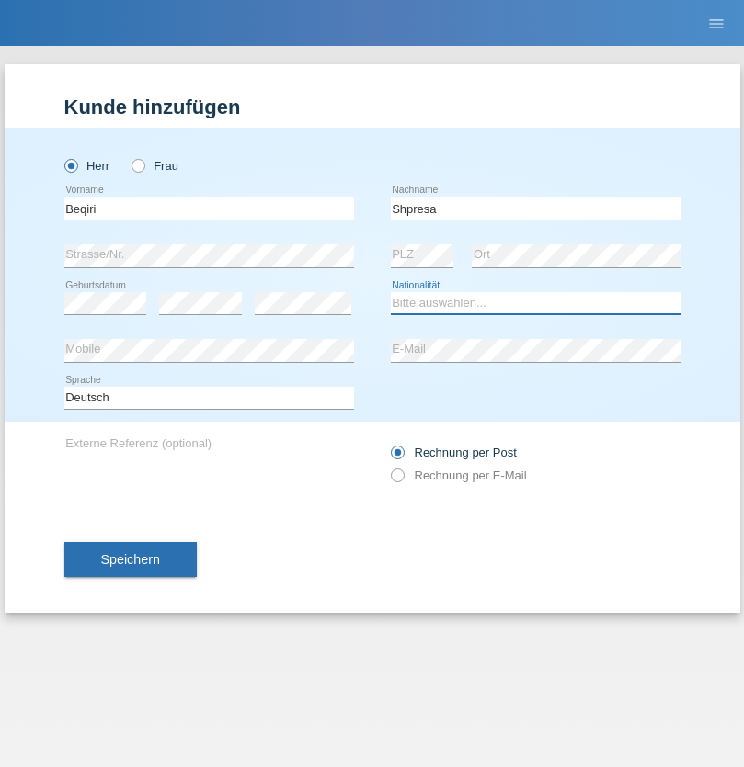
select select "XK"
select select "C"
select select "08"
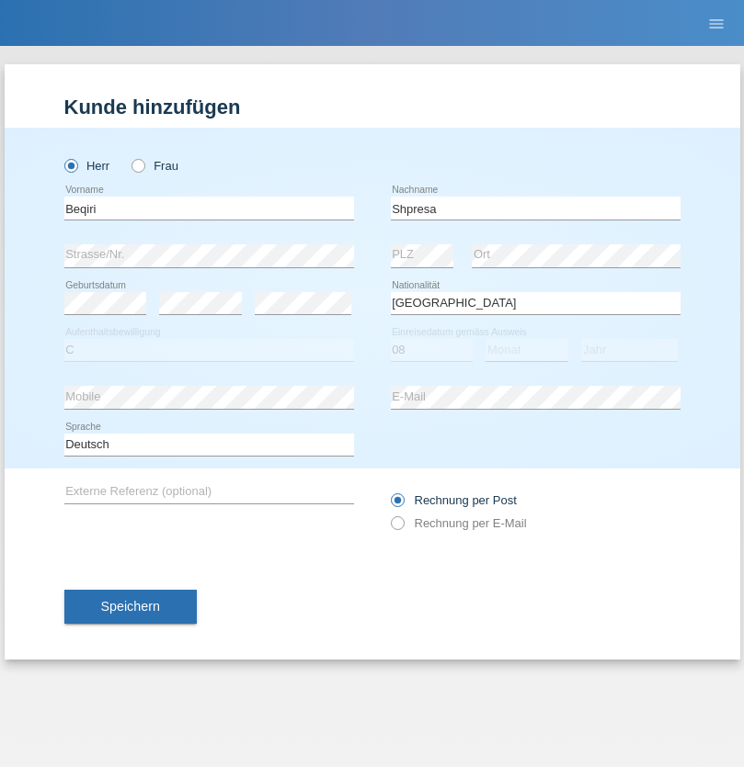
select select "02"
select select "1979"
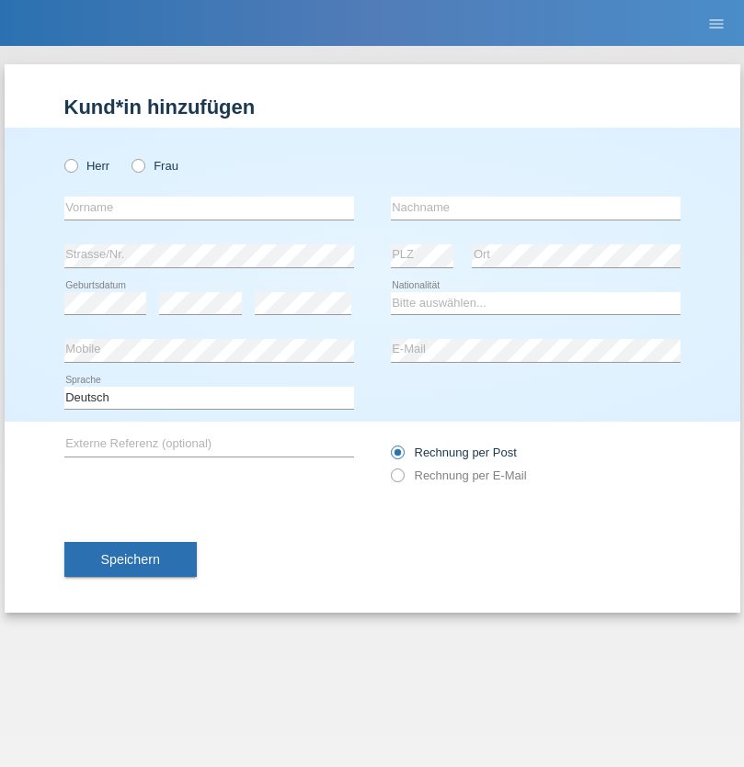
radio input "true"
click at [209, 208] on input "text" at bounding box center [209, 208] width 290 height 23
type input "Timo"
click at [535, 208] on input "text" at bounding box center [536, 208] width 290 height 23
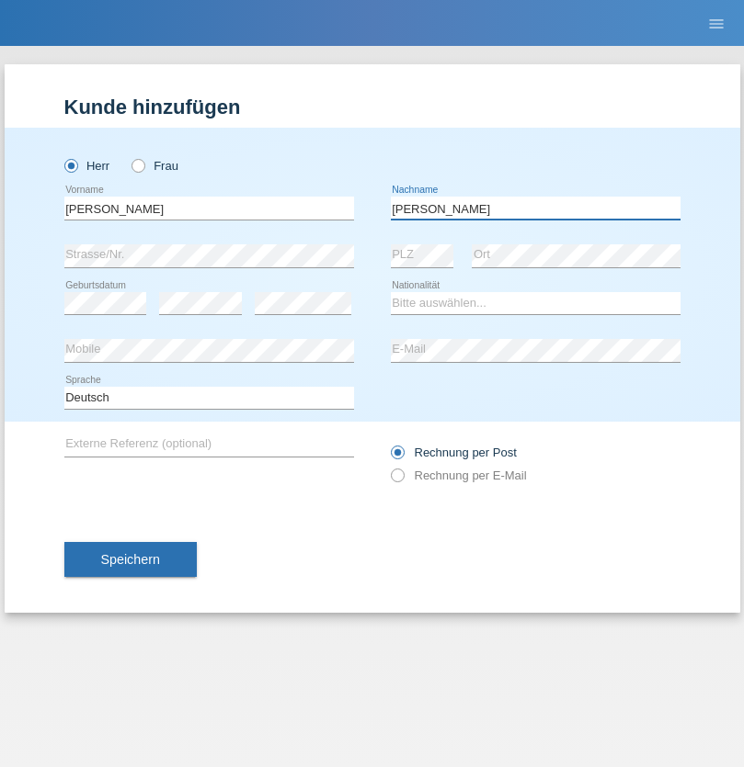
type input "Ledermann"
select select "CH"
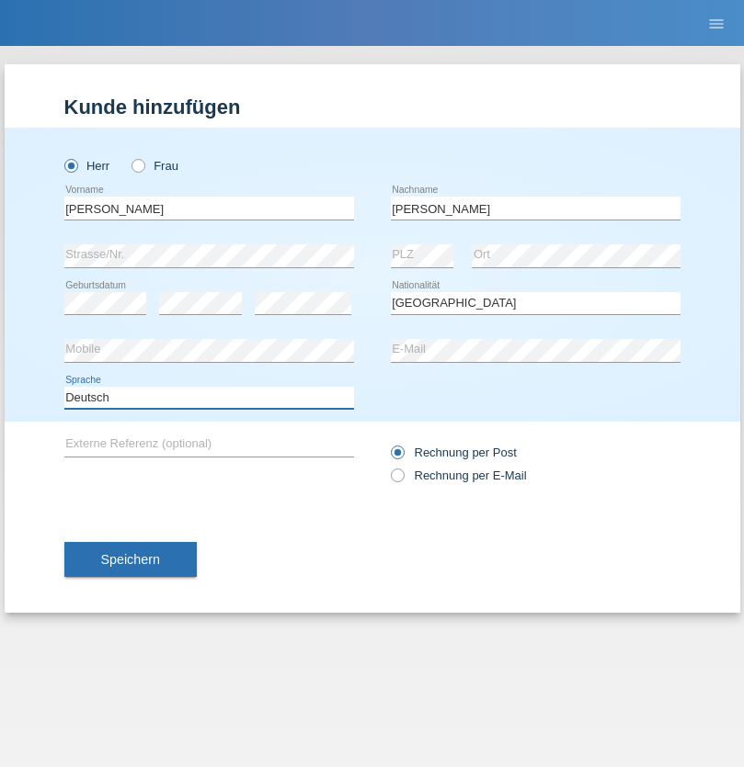
select select "en"
